Goal: Check status: Check status

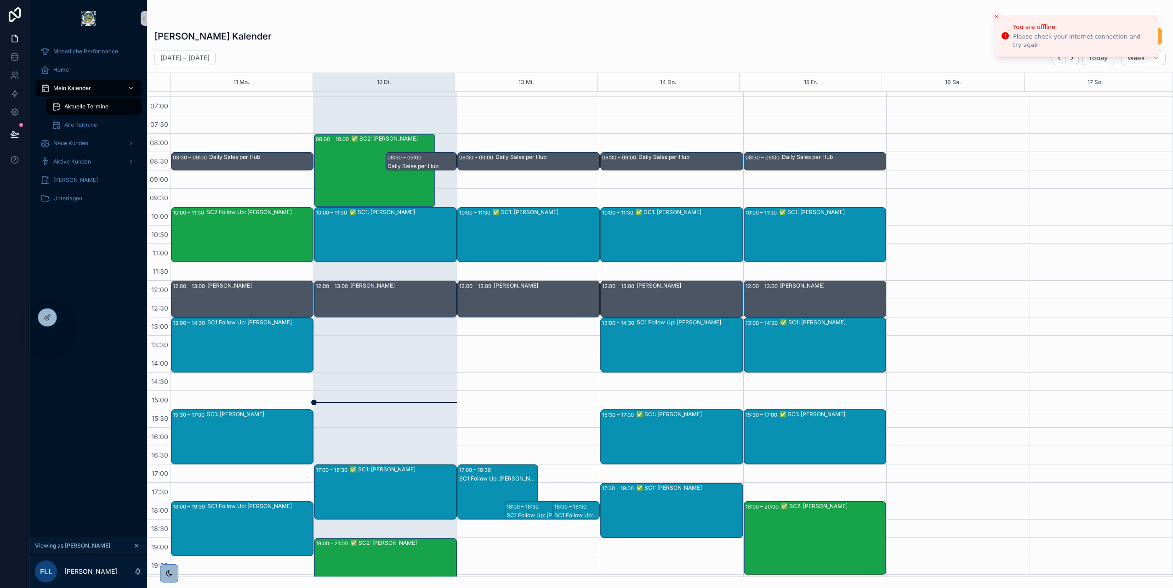
scroll to position [11, 0]
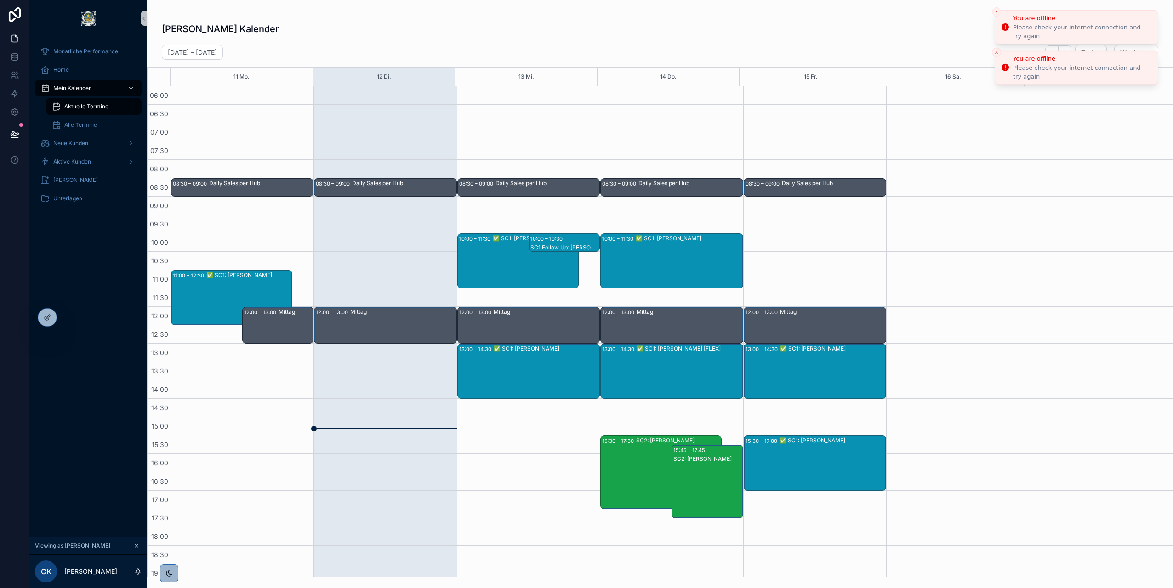
click at [999, 17] on li "You are offline Please check your internet connection and try again" at bounding box center [1077, 27] width 164 height 34
click at [997, 12] on icon "Close toast" at bounding box center [997, 12] width 6 height 6
click at [997, 15] on icon "Close toast" at bounding box center [997, 17] width 6 height 6
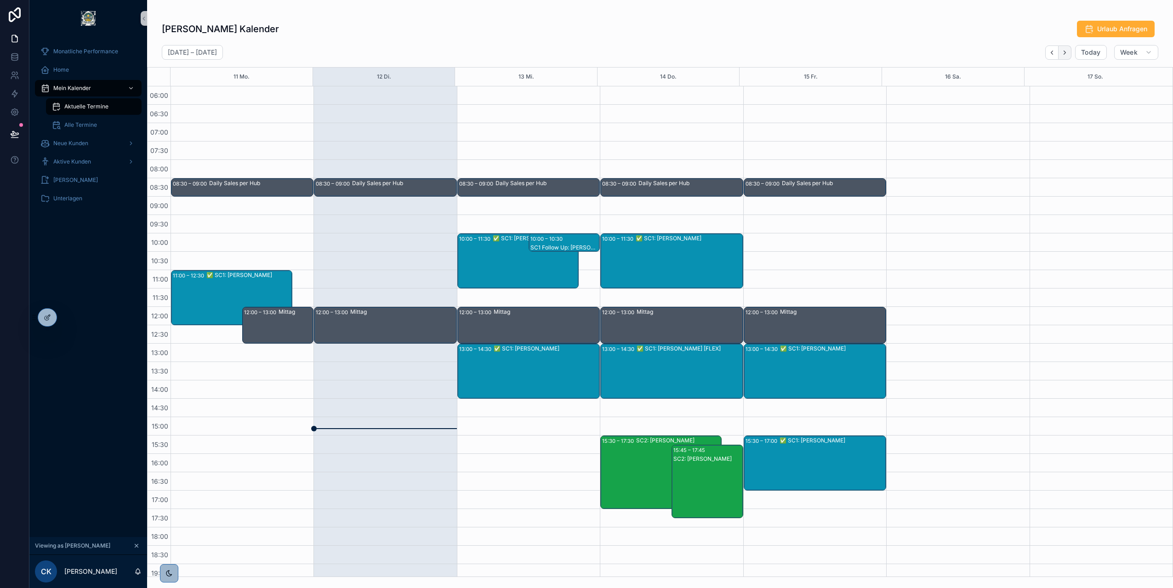
click at [1067, 46] on button "Next" at bounding box center [1065, 53] width 13 height 14
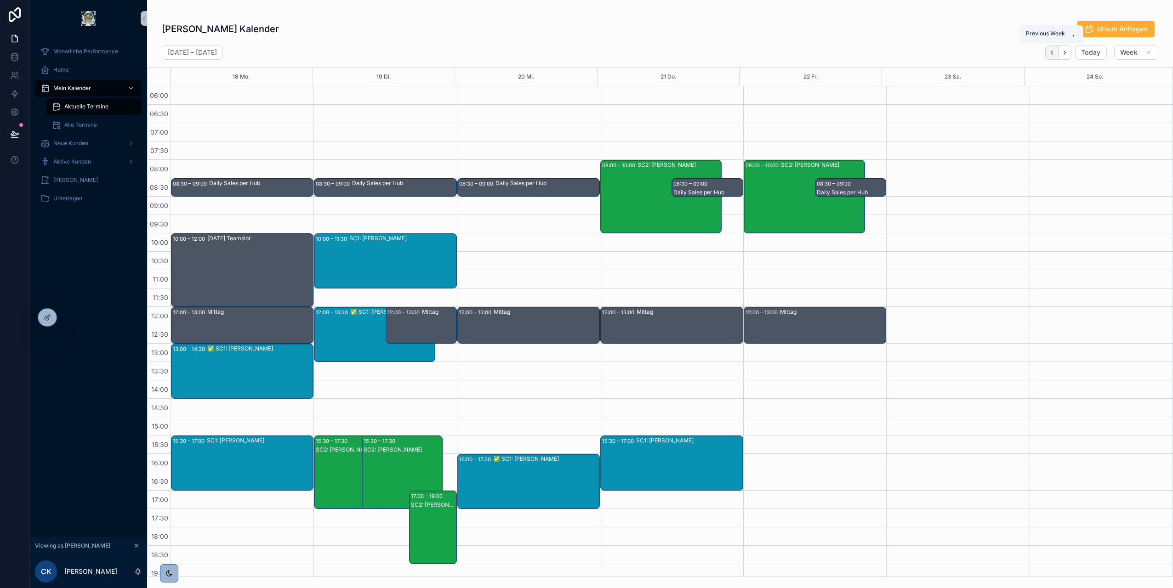
click at [1051, 54] on icon "Back" at bounding box center [1052, 52] width 7 height 7
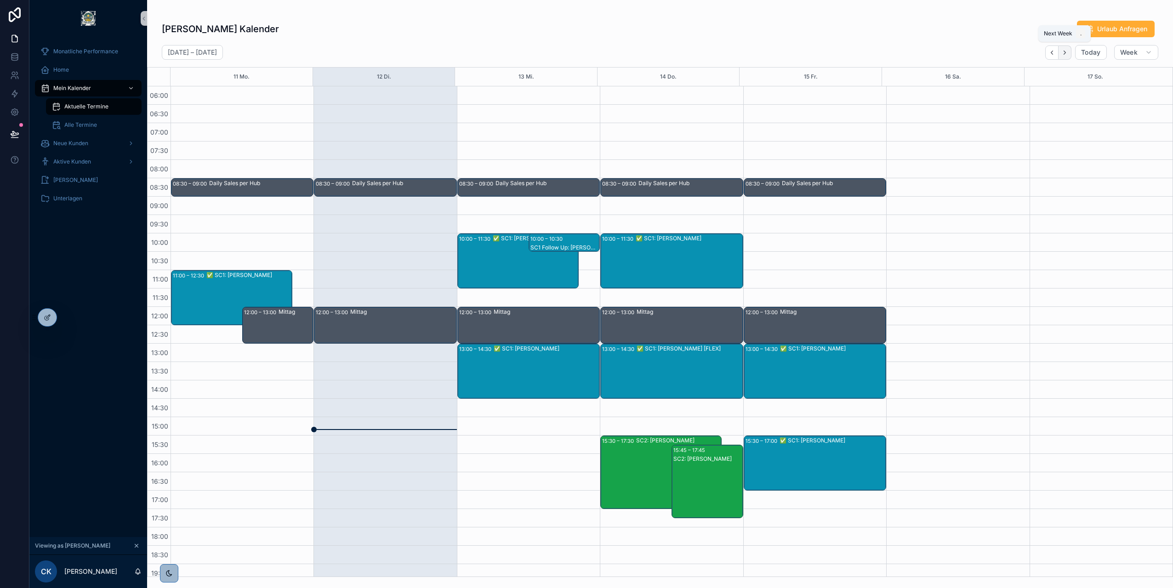
click at [1066, 51] on icon "Next" at bounding box center [1064, 52] width 7 height 7
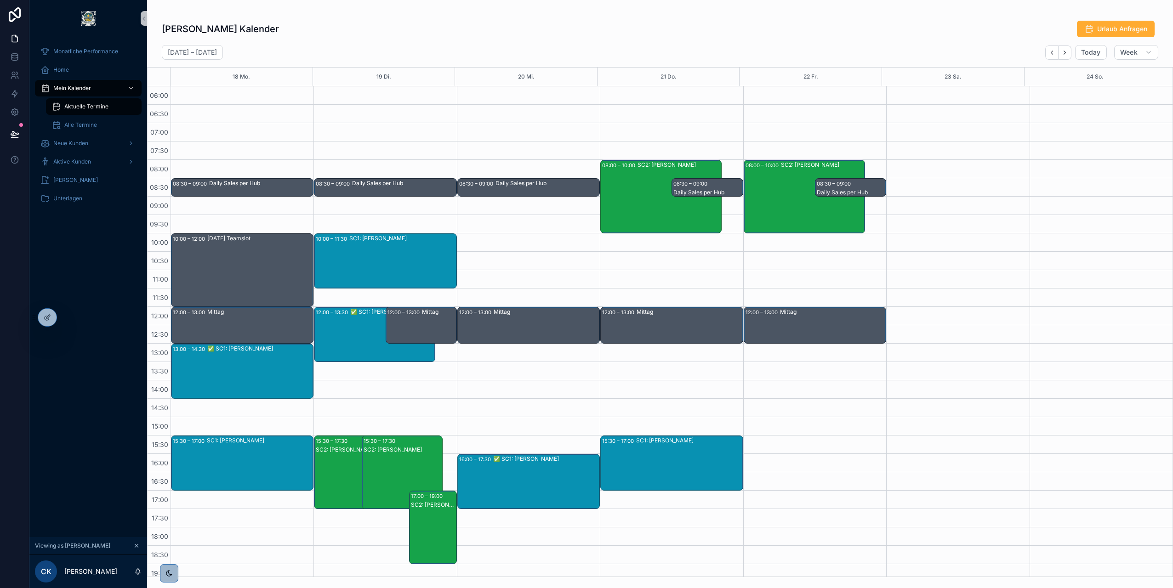
click at [351, 460] on div "SC2: [PERSON_NAME]" at bounding box center [355, 482] width 78 height 72
